Goal: Transaction & Acquisition: Purchase product/service

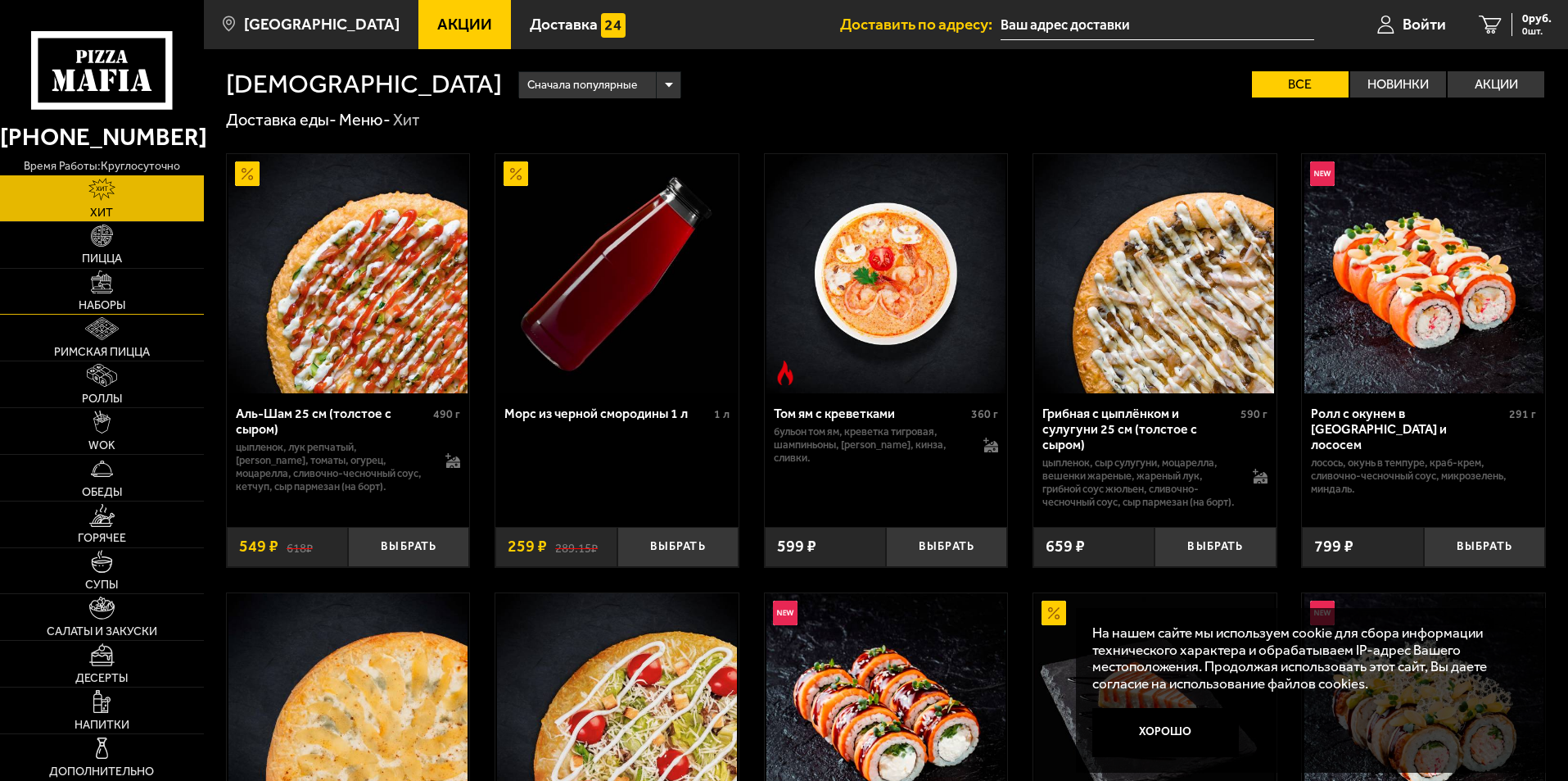
click at [115, 297] on link "Наборы" at bounding box center [101, 291] width 203 height 46
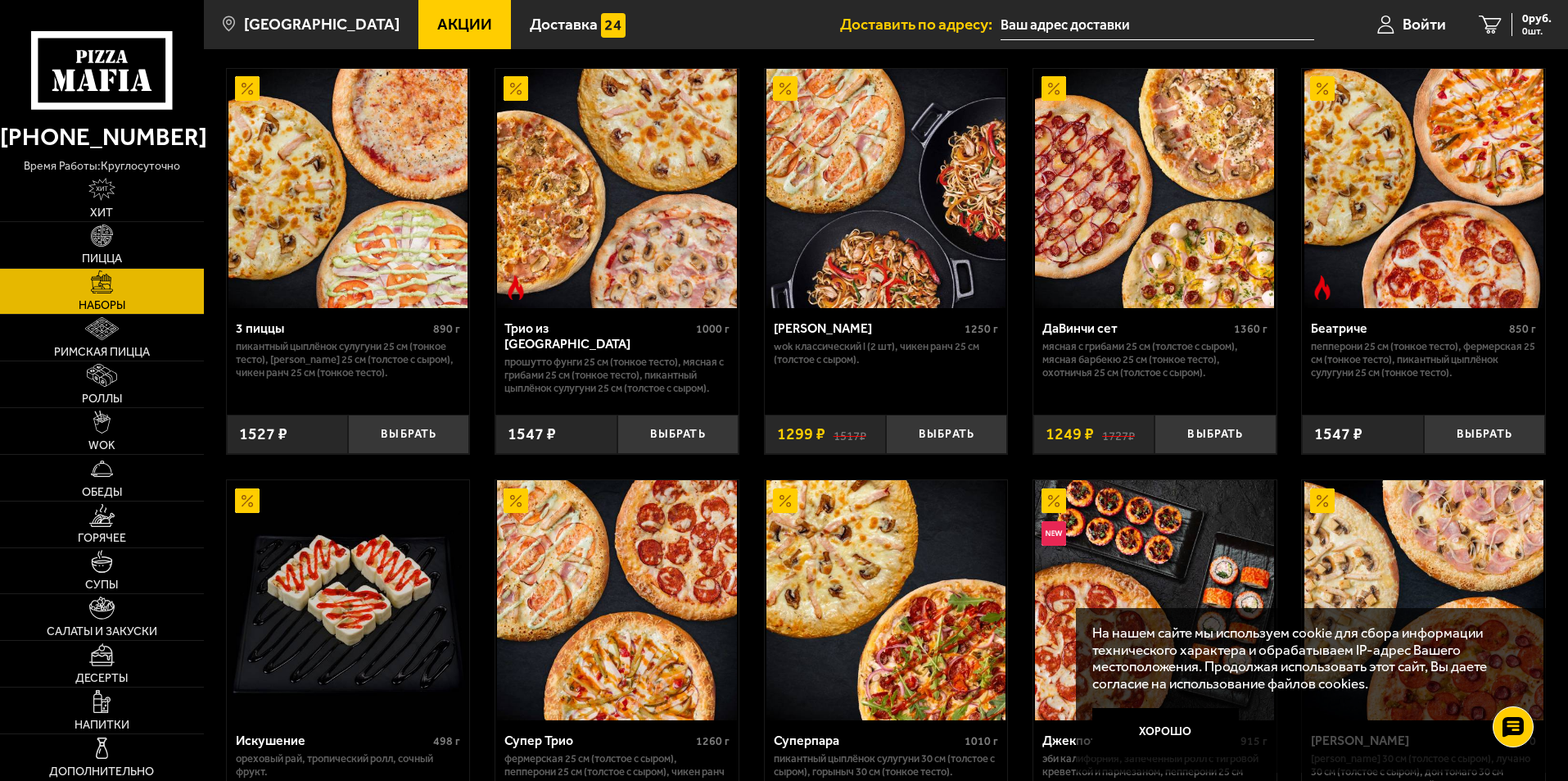
scroll to position [492, 0]
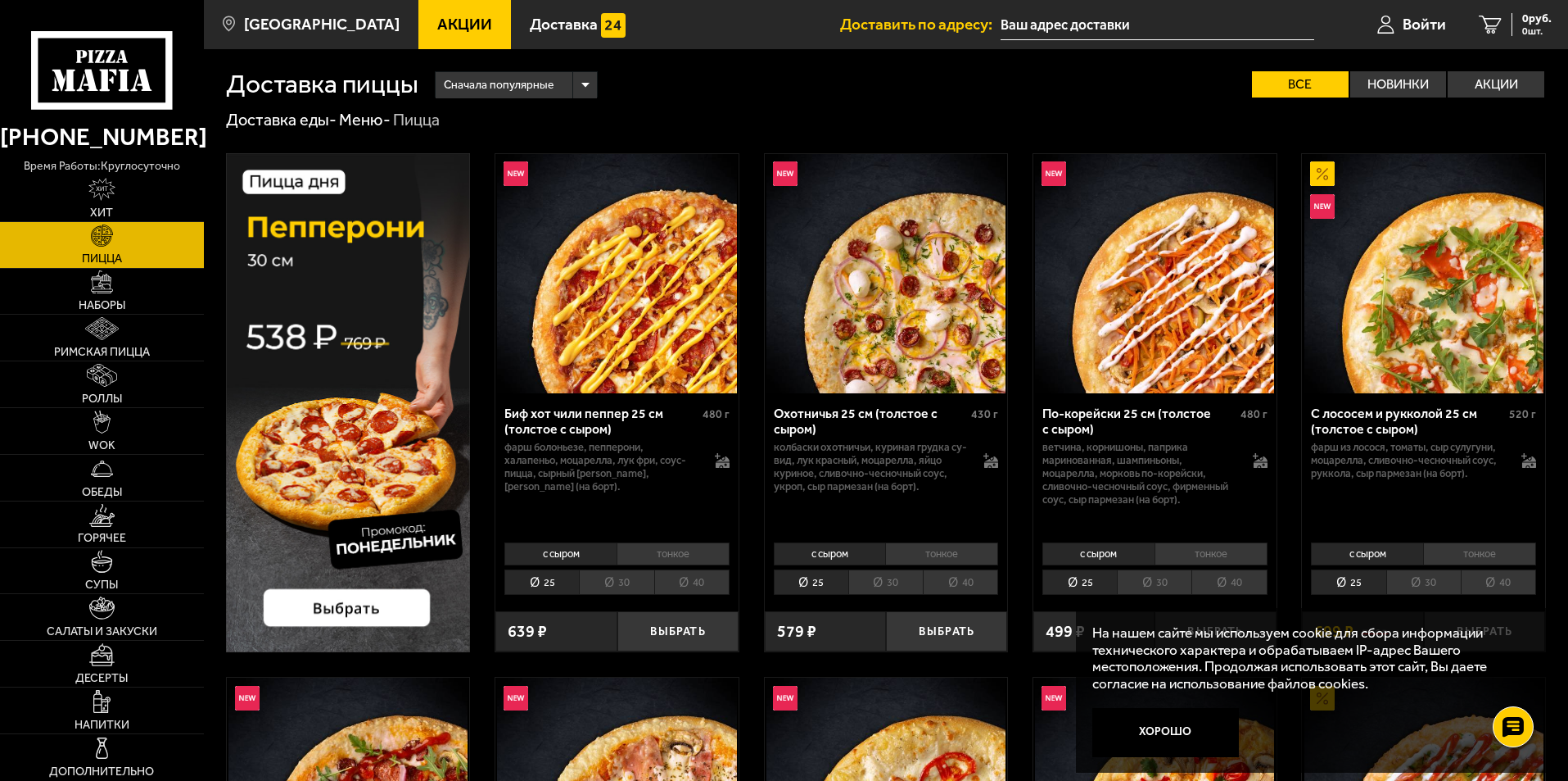
click at [884, 579] on li "30" at bounding box center [885, 582] width 75 height 26
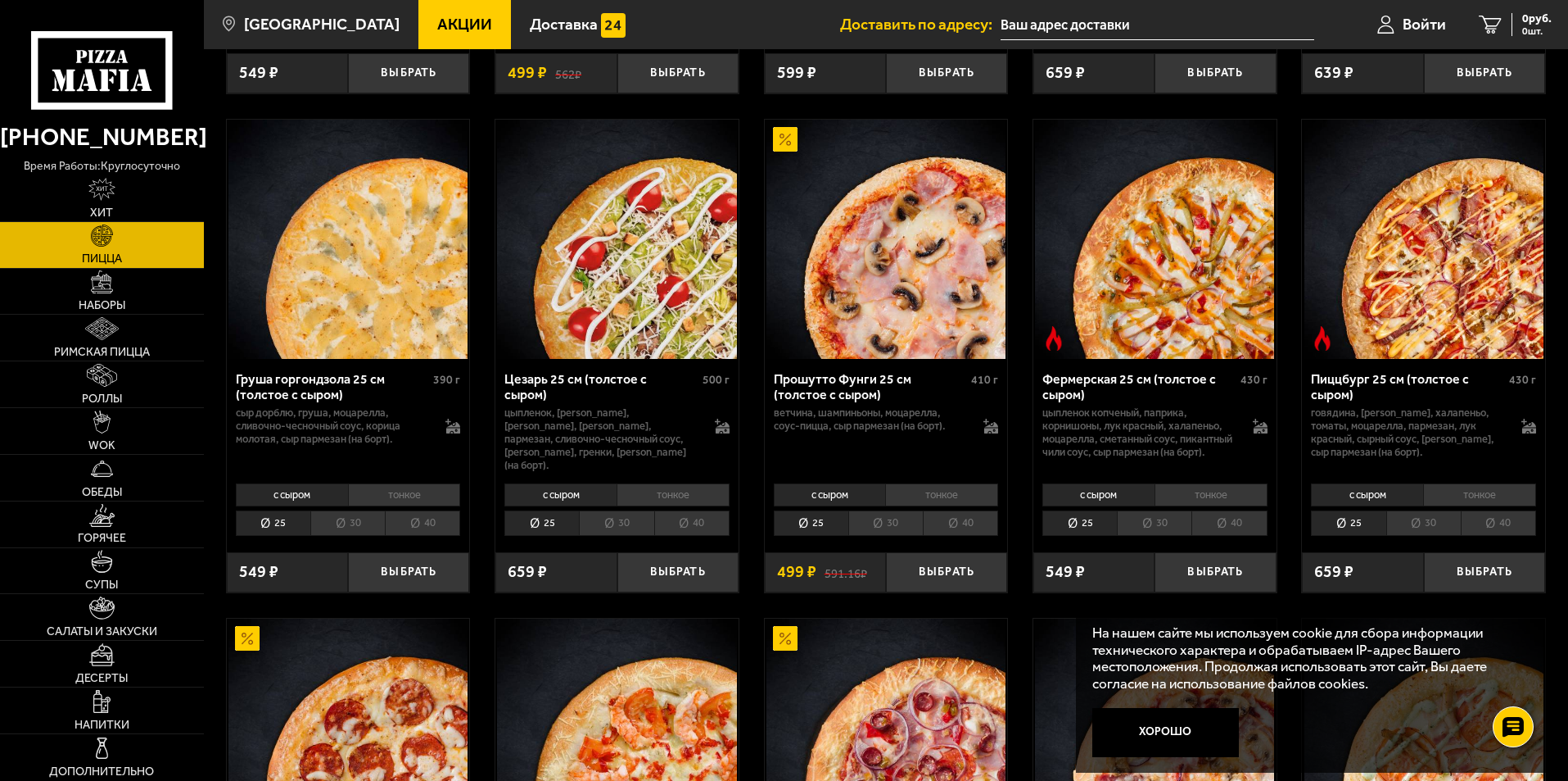
scroll to position [1802, 0]
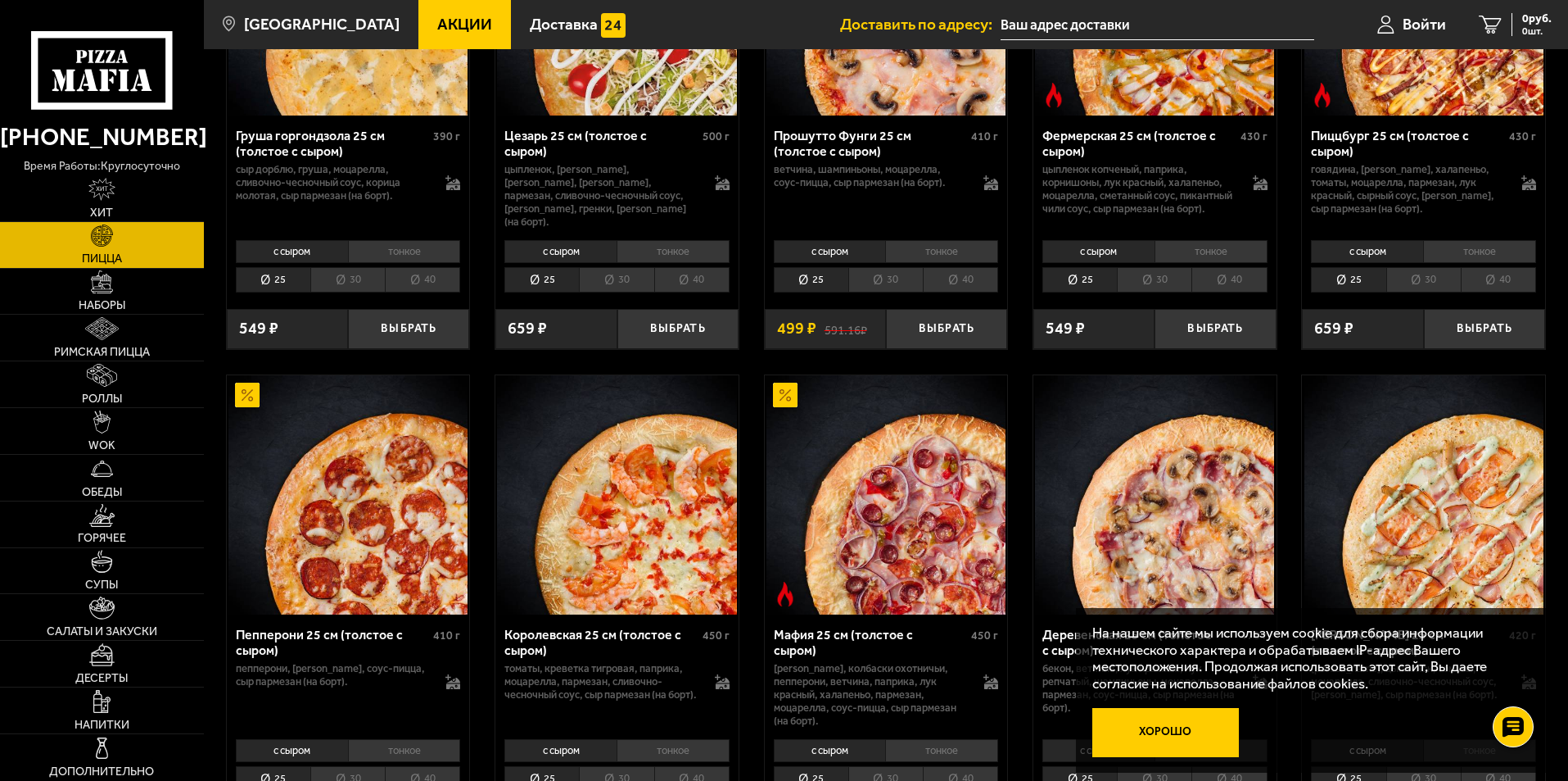
click at [1153, 729] on button "Хорошо" at bounding box center [1165, 732] width 147 height 49
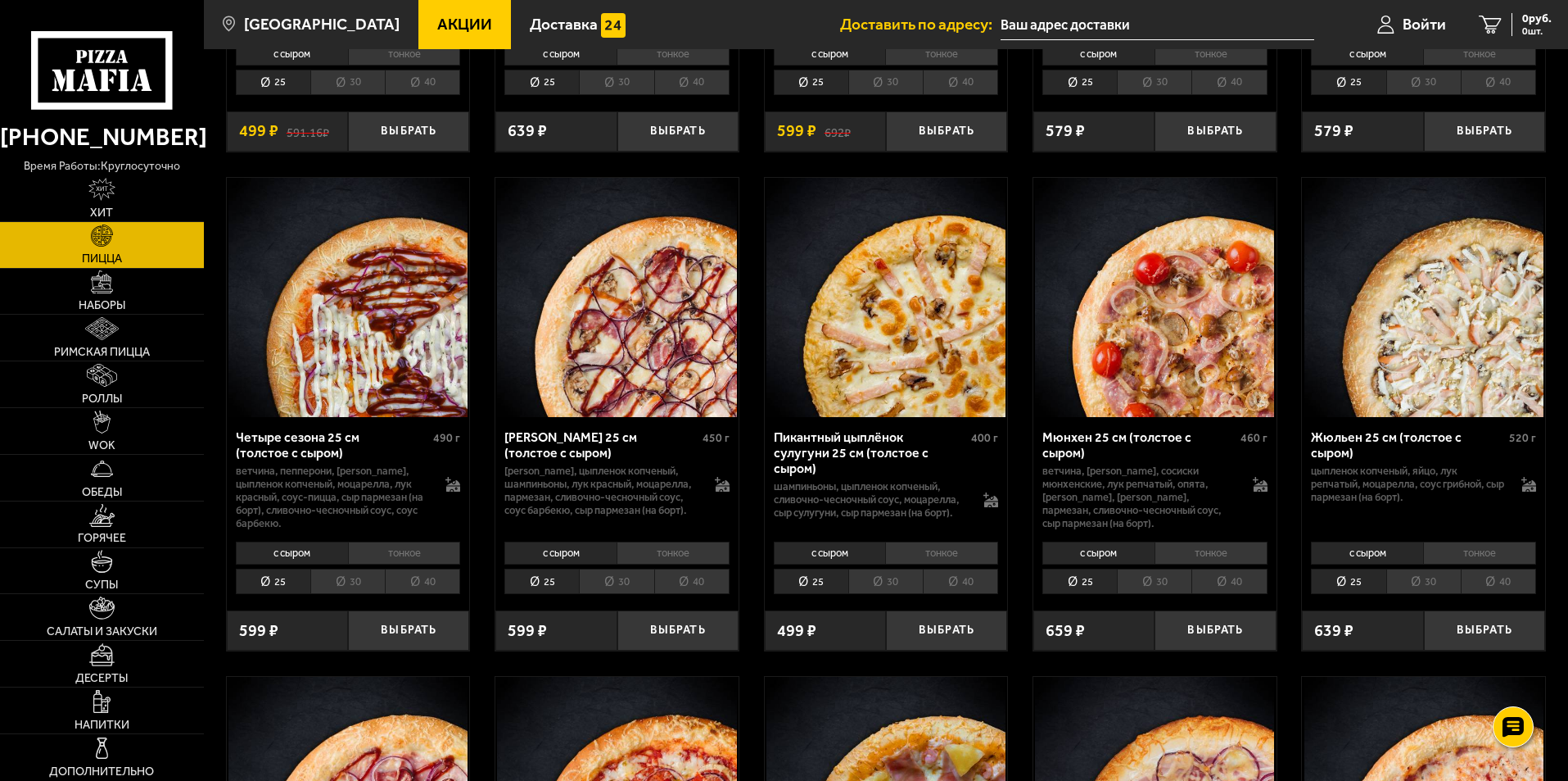
scroll to position [2704, 0]
